Goal: Answer question/provide support

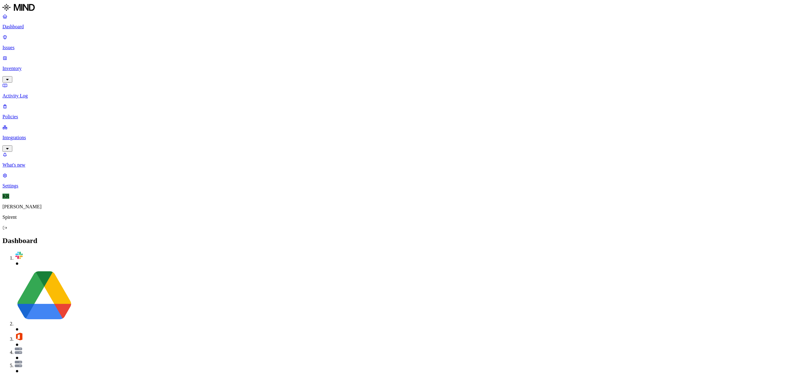
click at [18, 45] on p "Issues" at bounding box center [393, 48] width 782 height 6
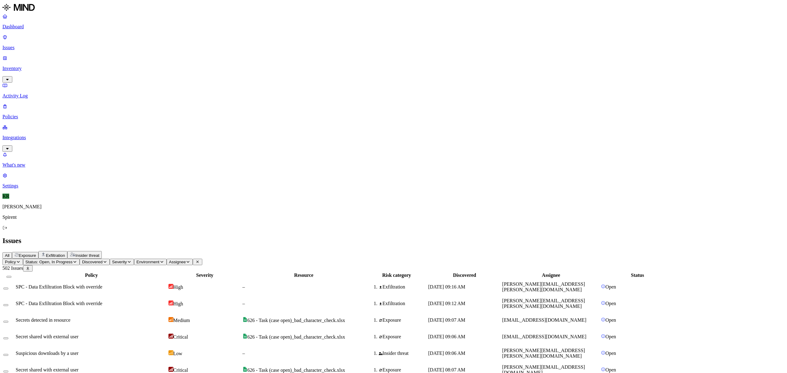
drag, startPoint x: 610, startPoint y: 6, endPoint x: 598, endPoint y: 40, distance: 35.5
drag, startPoint x: 630, startPoint y: 208, endPoint x: 578, endPoint y: 209, distance: 51.7
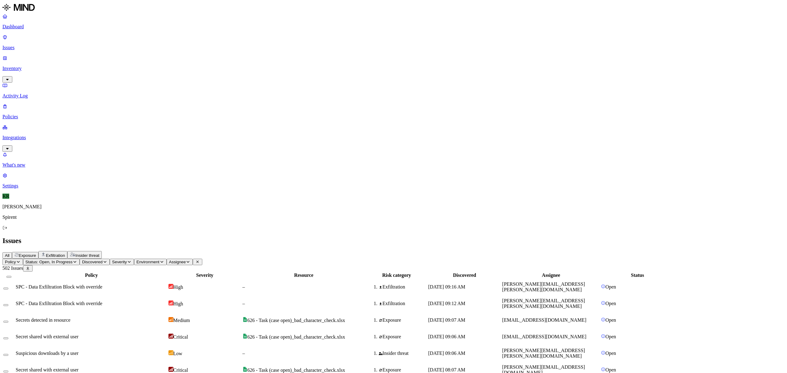
click at [186, 260] on span "Assignee" at bounding box center [177, 262] width 17 height 5
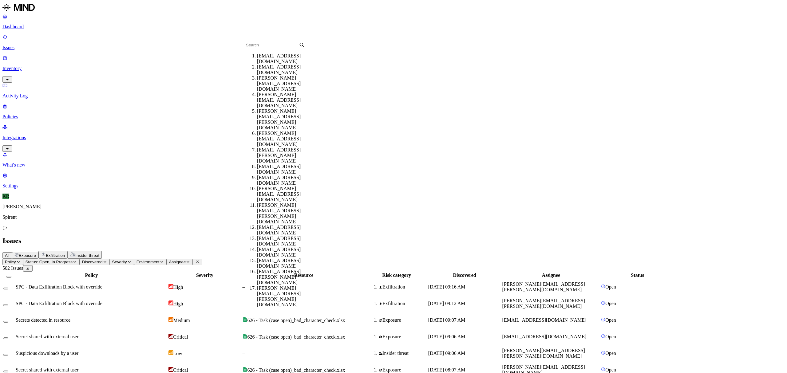
click at [257, 45] on input "text" at bounding box center [272, 45] width 54 height 6
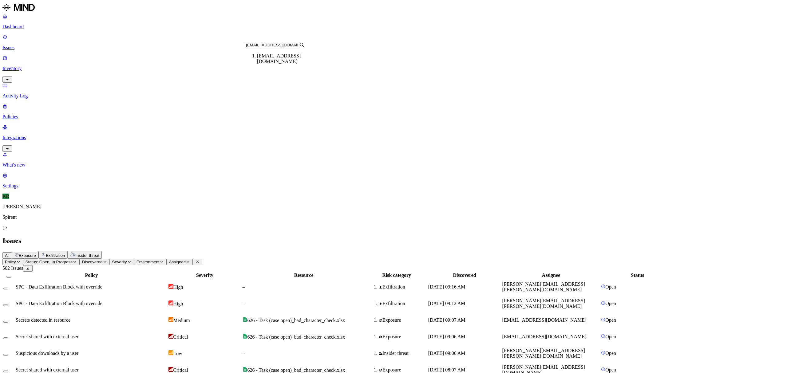
type input "[EMAIL_ADDRESS][DOMAIN_NAME]"
click at [283, 61] on div "[EMAIL_ADDRESS][DOMAIN_NAME]" at bounding box center [287, 58] width 60 height 11
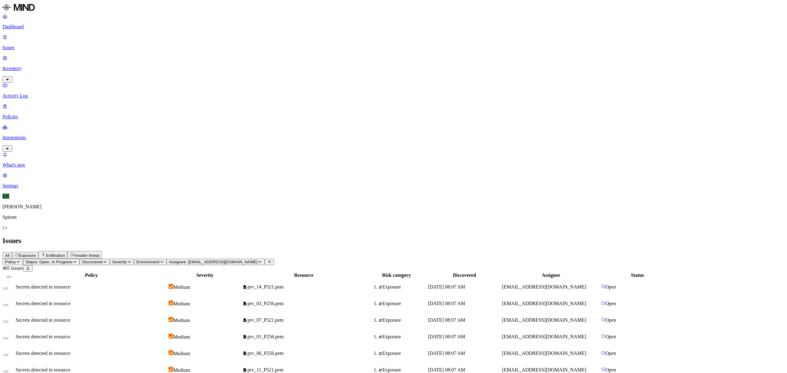
scroll to position [72, 0]
